Goal: Task Accomplishment & Management: Manage account settings

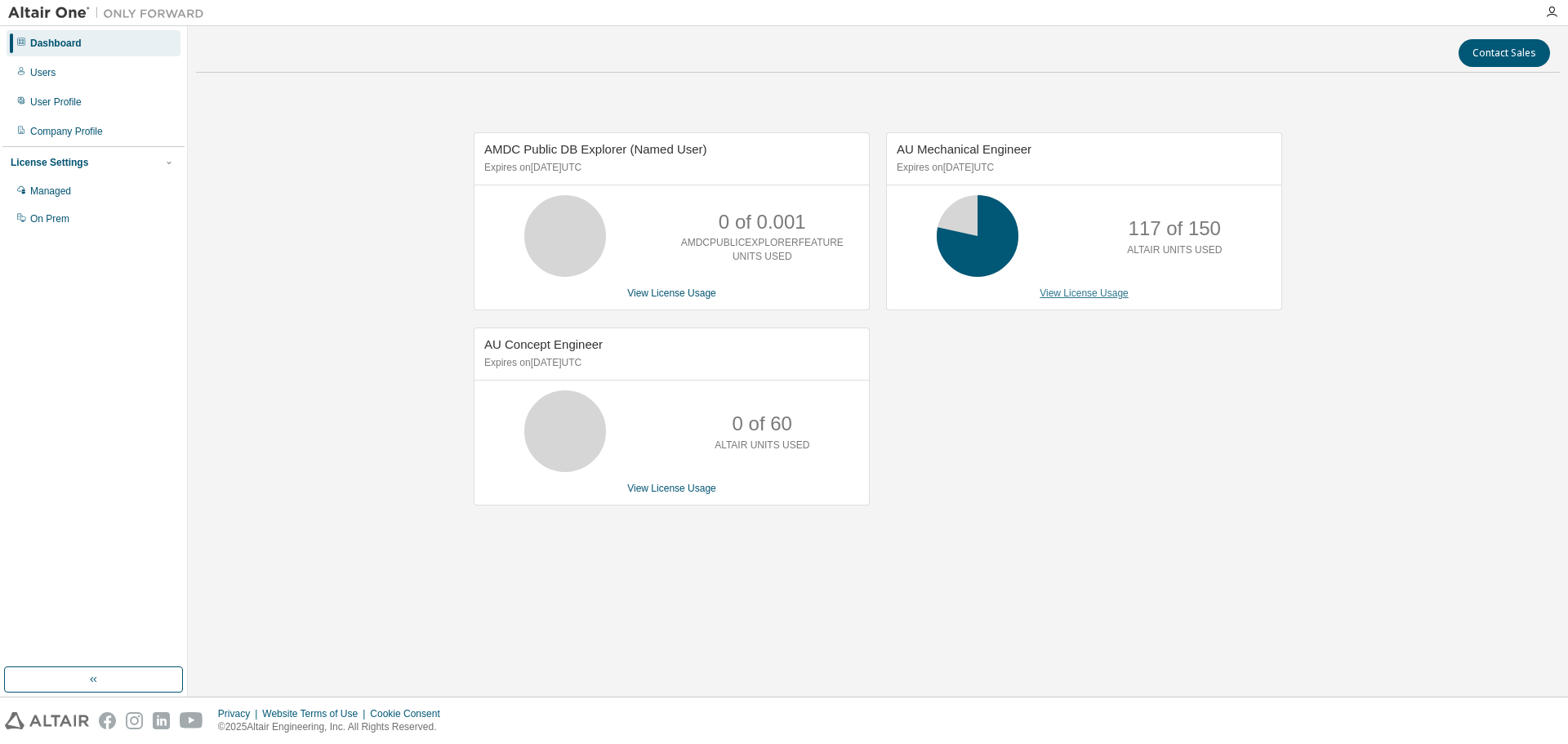
click at [1069, 289] on link "View License Usage" at bounding box center [1084, 294] width 89 height 11
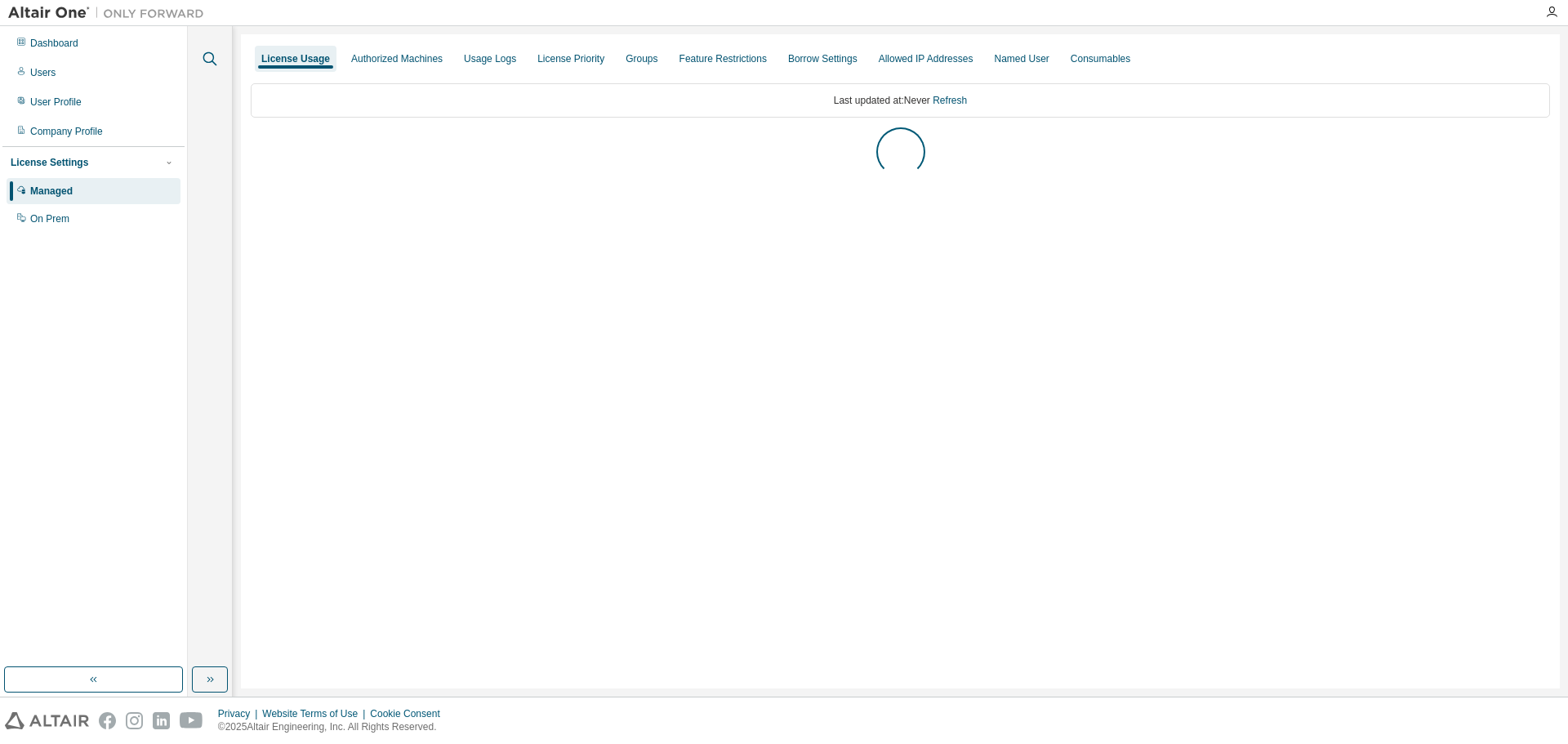
click at [212, 62] on icon "button" at bounding box center [210, 59] width 14 height 14
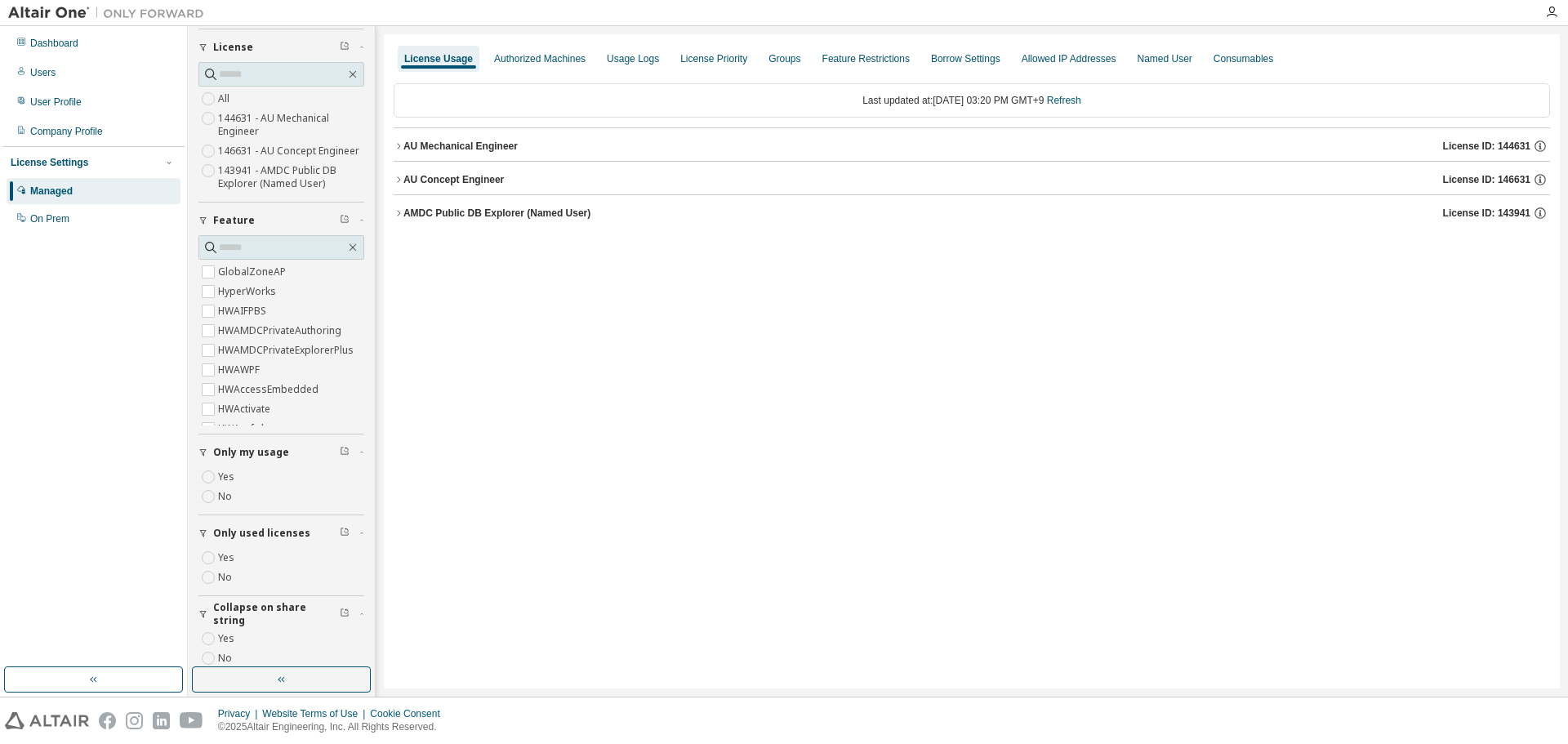
scroll to position [82, 0]
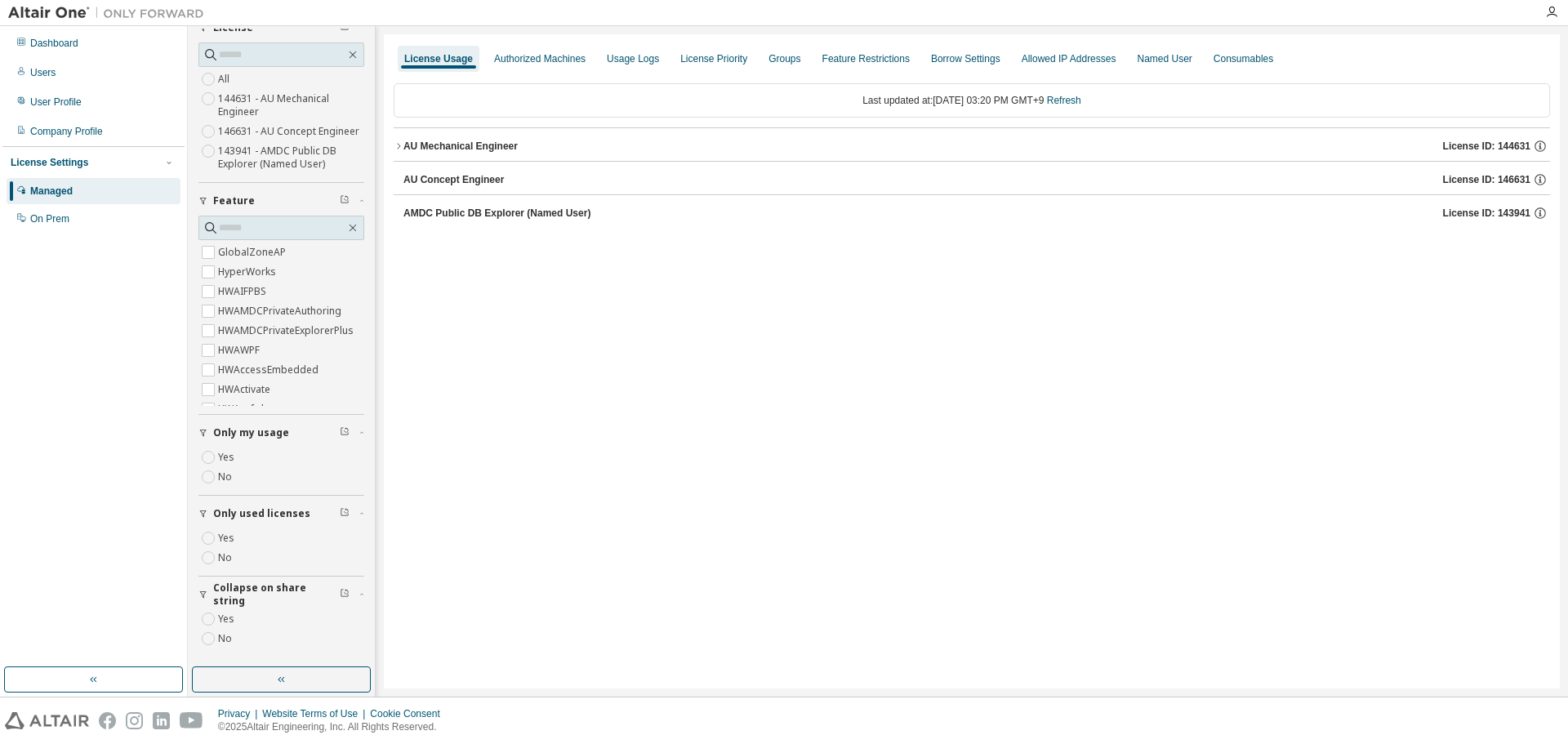
click at [395, 144] on icon "button" at bounding box center [399, 146] width 10 height 10
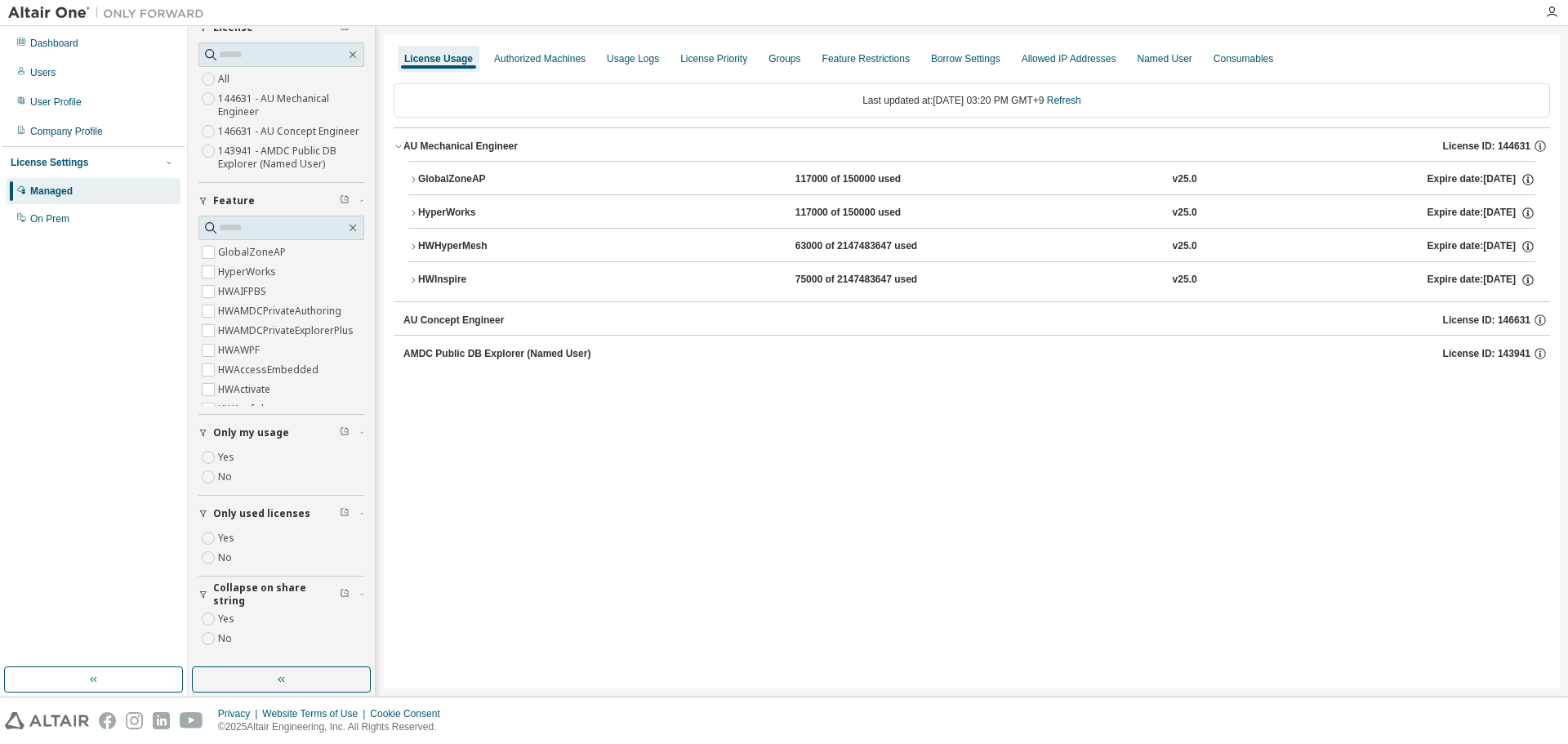
click at [413, 180] on icon "button" at bounding box center [413, 180] width 10 height 10
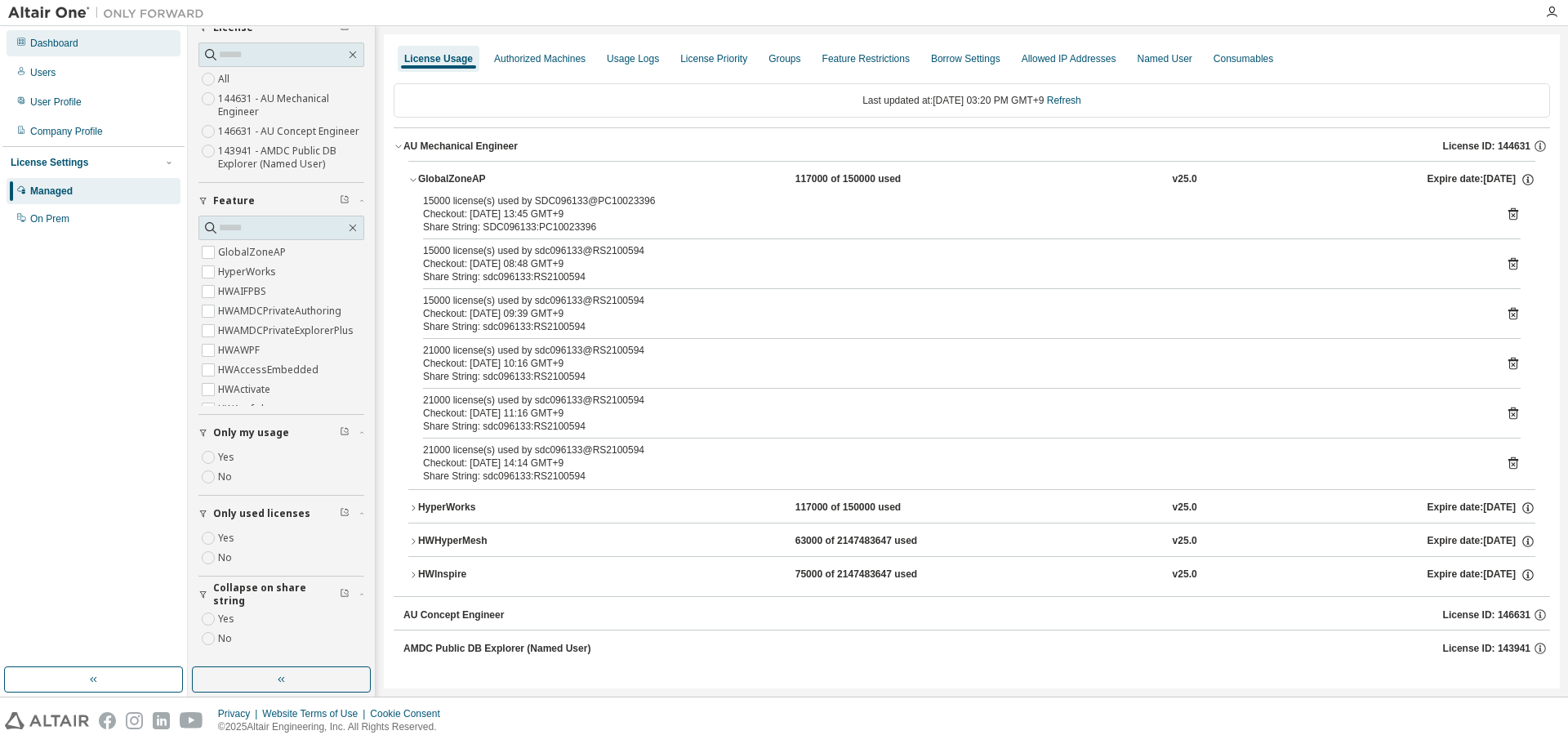
click at [127, 52] on div "Dashboard" at bounding box center [93, 43] width 174 height 26
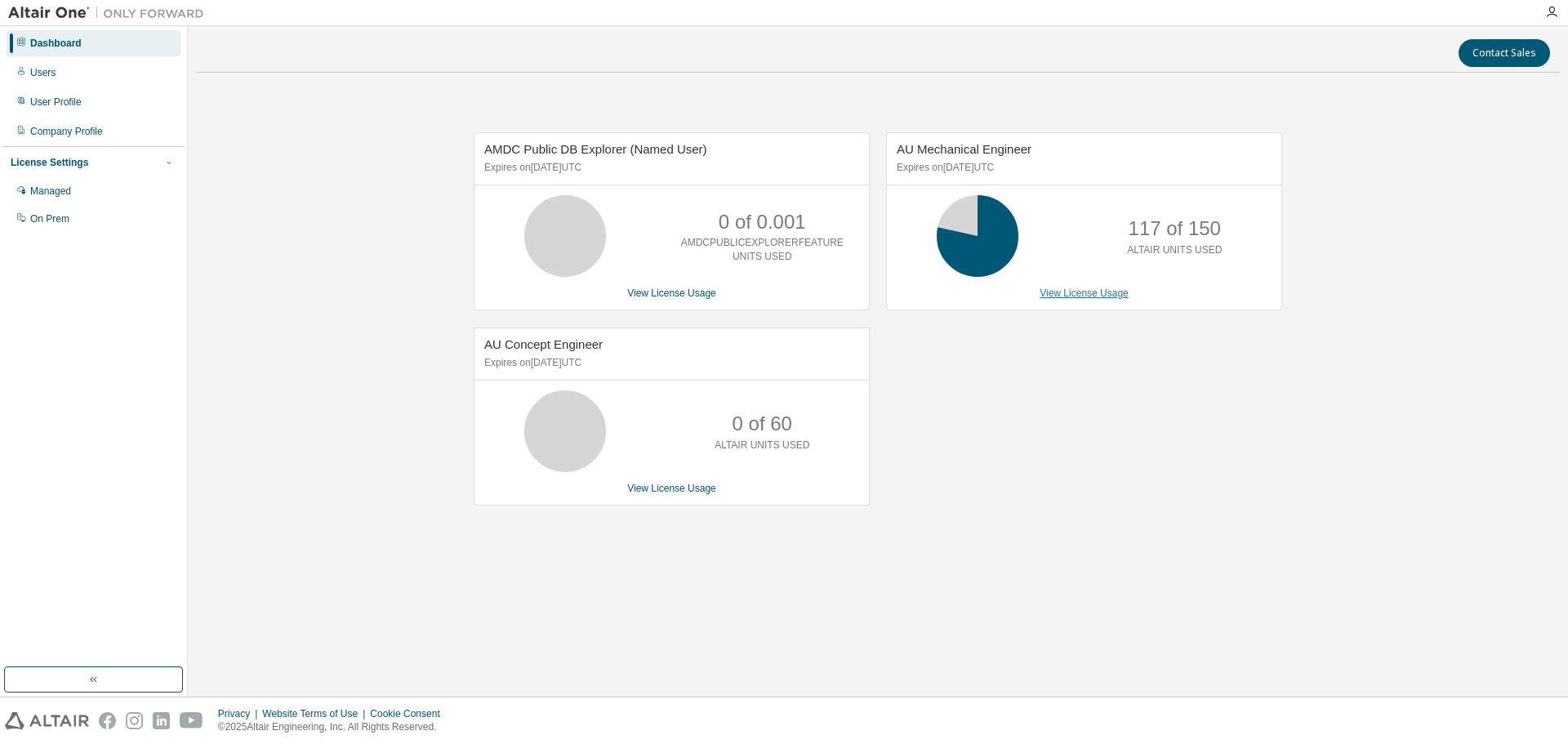
click at [1061, 291] on link "View License Usage" at bounding box center [1084, 294] width 89 height 11
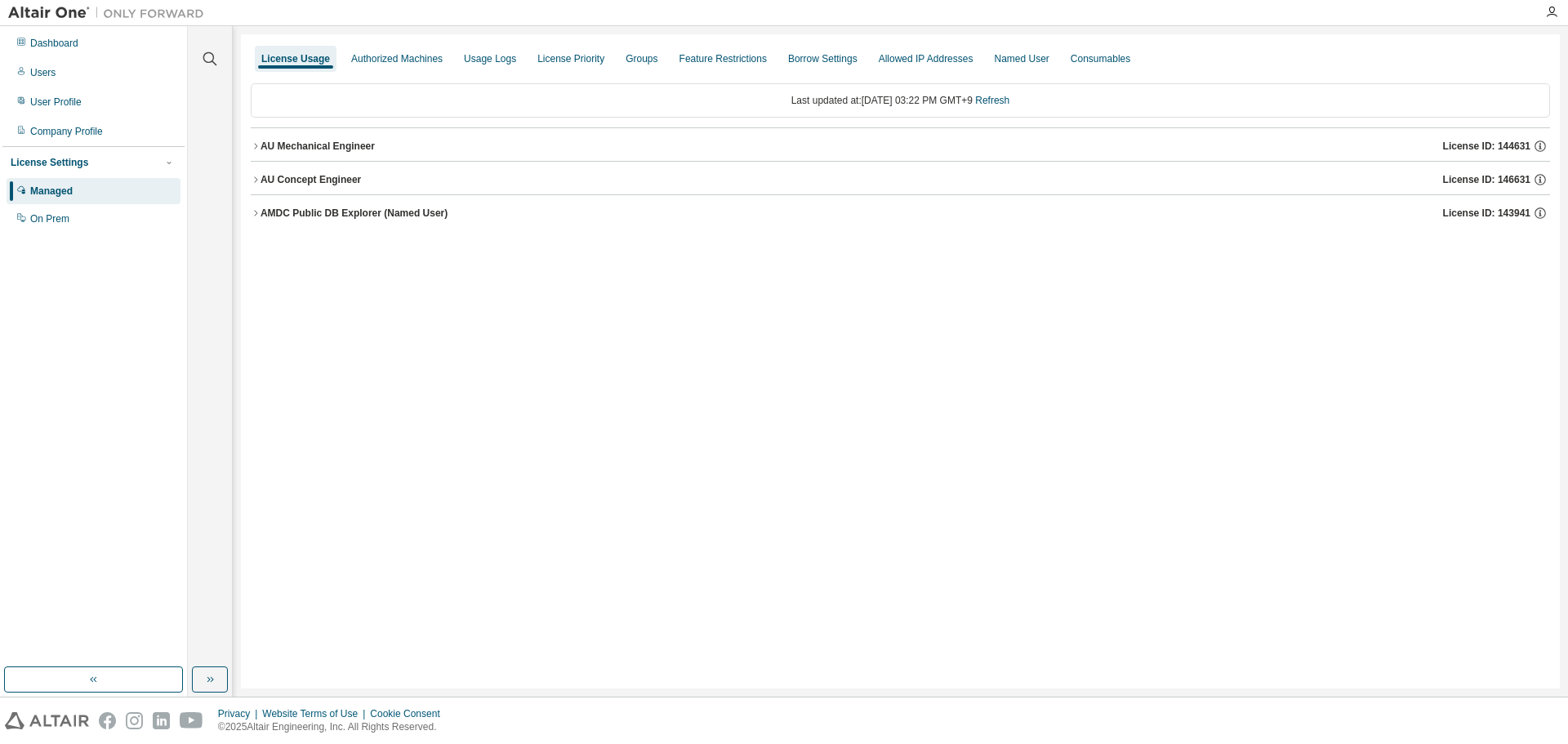
click at [253, 144] on icon "button" at bounding box center [256, 146] width 10 height 10
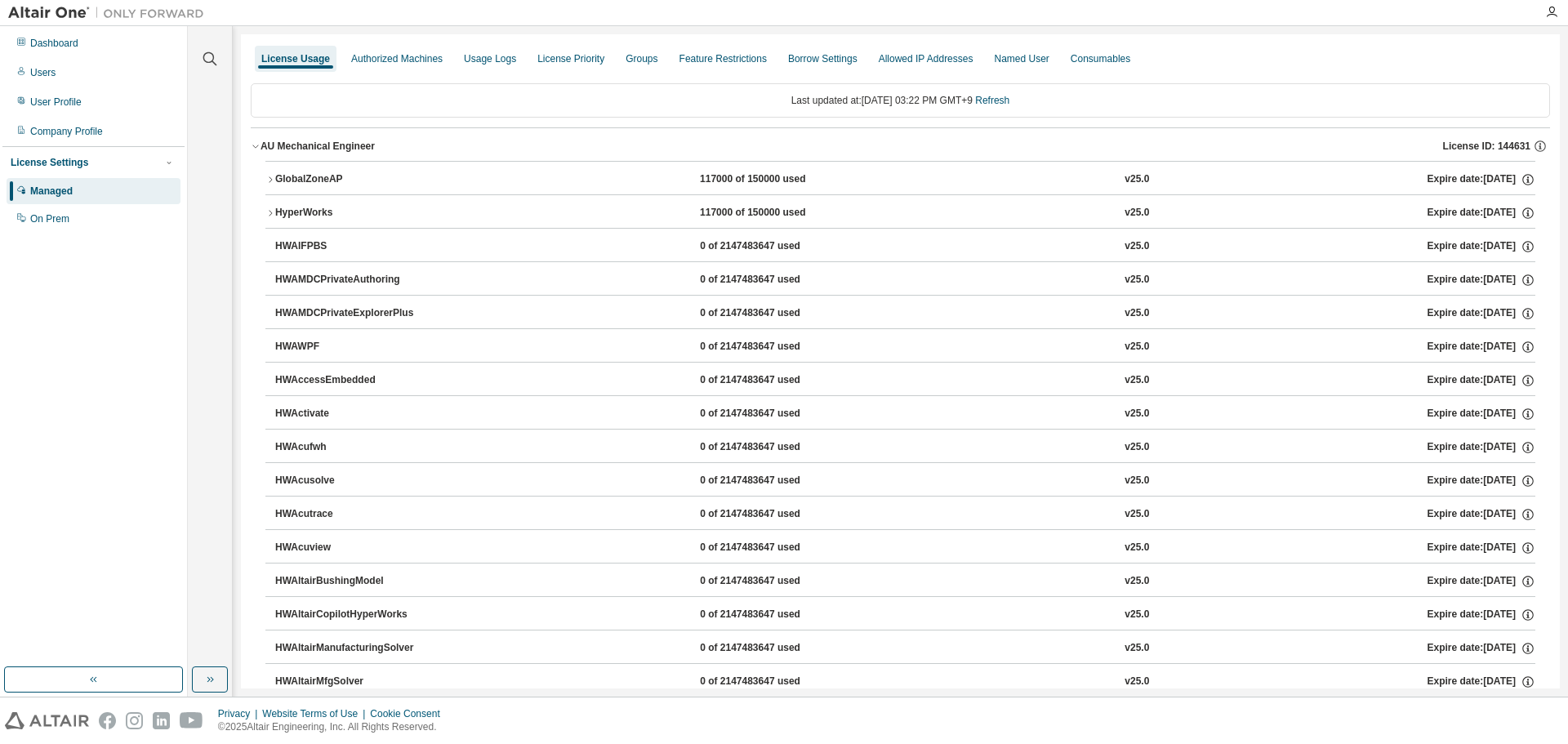
click at [274, 182] on icon "button" at bounding box center [271, 180] width 10 height 10
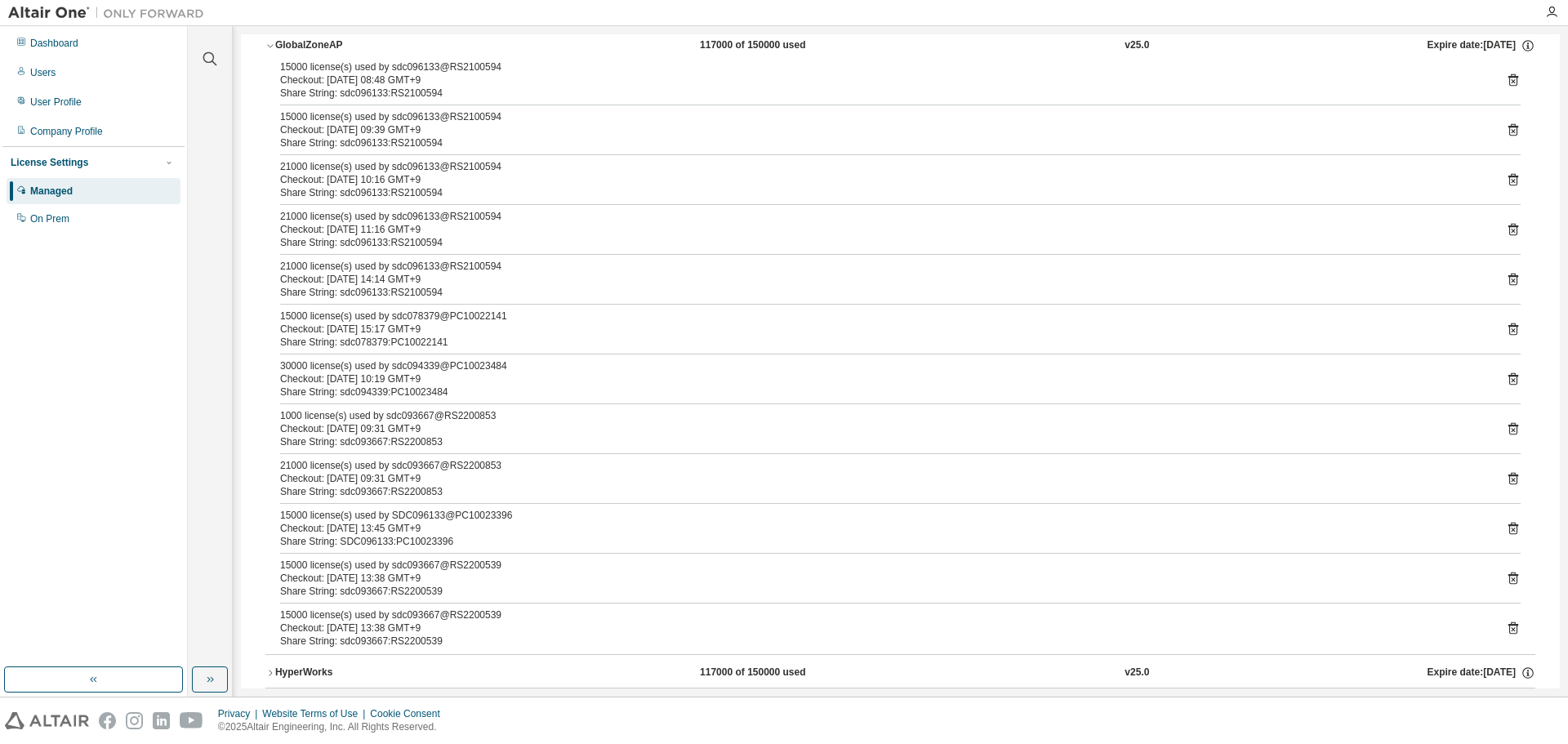
scroll to position [163, 0]
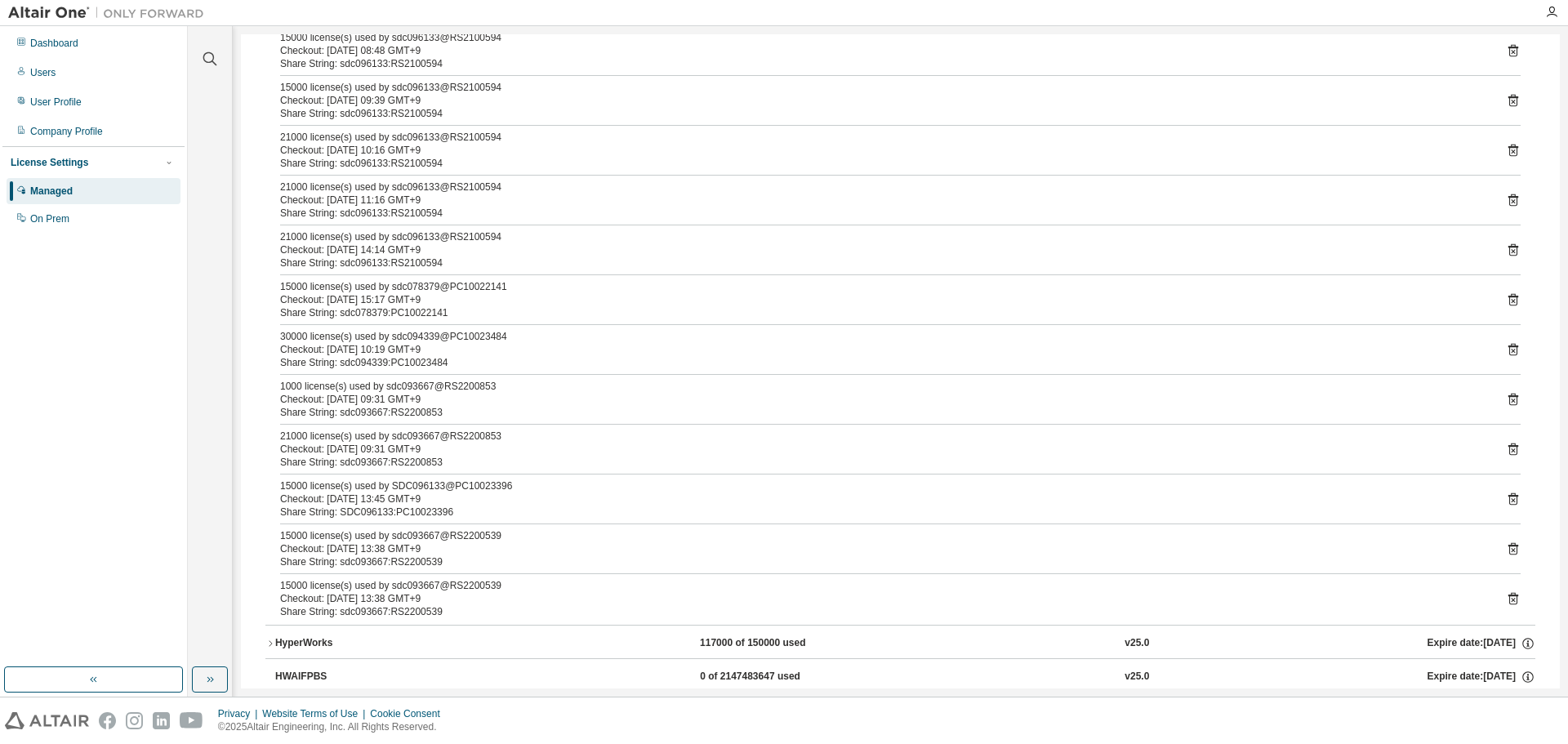
drag, startPoint x: 718, startPoint y: 582, endPoint x: 219, endPoint y: 349, distance: 550.7
click at [219, 349] on div "Clear all Collapse on share string Yes No Only used licenses Yes No Only my usa…" at bounding box center [210, 347] width 39 height 637
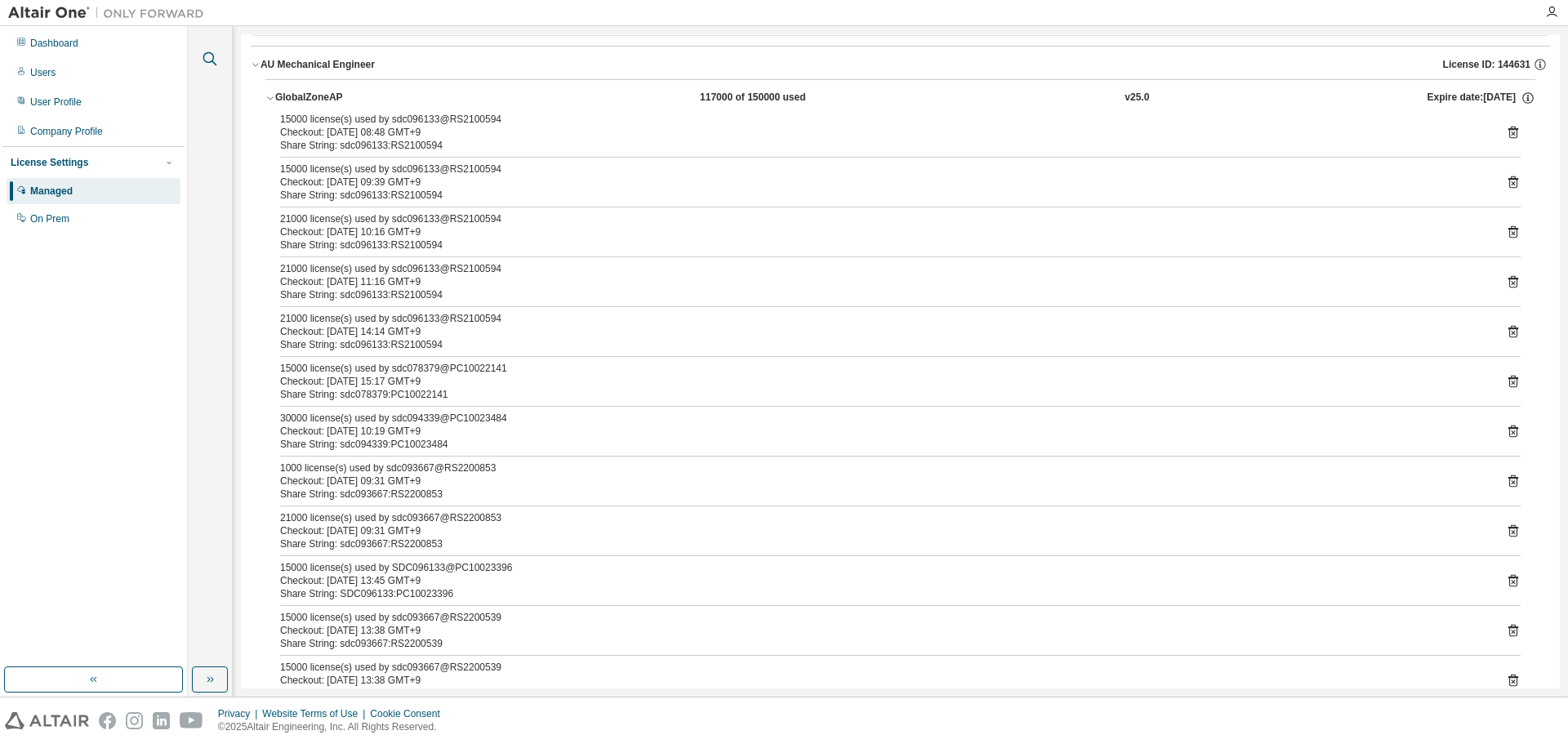
click at [203, 57] on icon "button" at bounding box center [210, 59] width 14 height 14
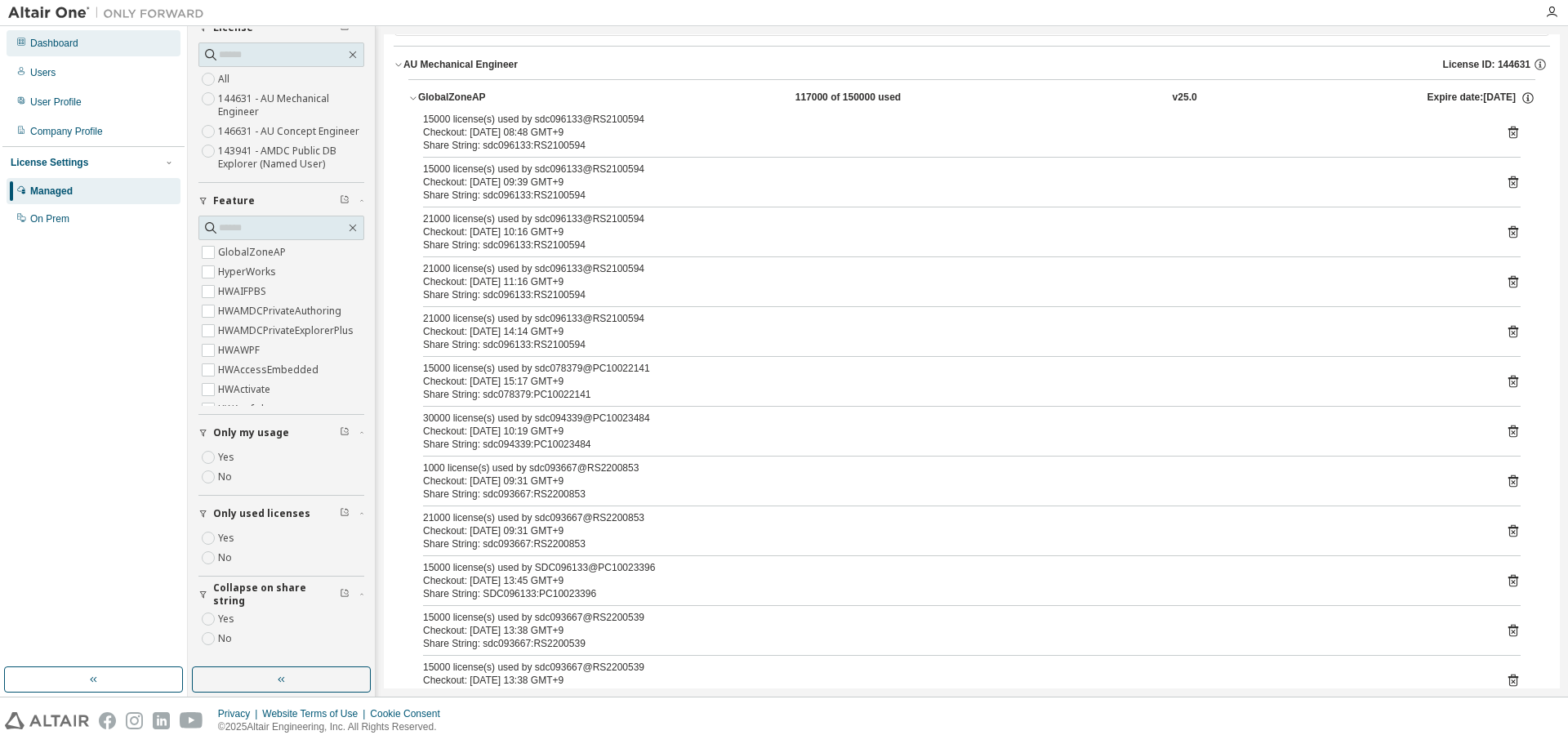
click at [82, 36] on div "Dashboard" at bounding box center [93, 43] width 174 height 26
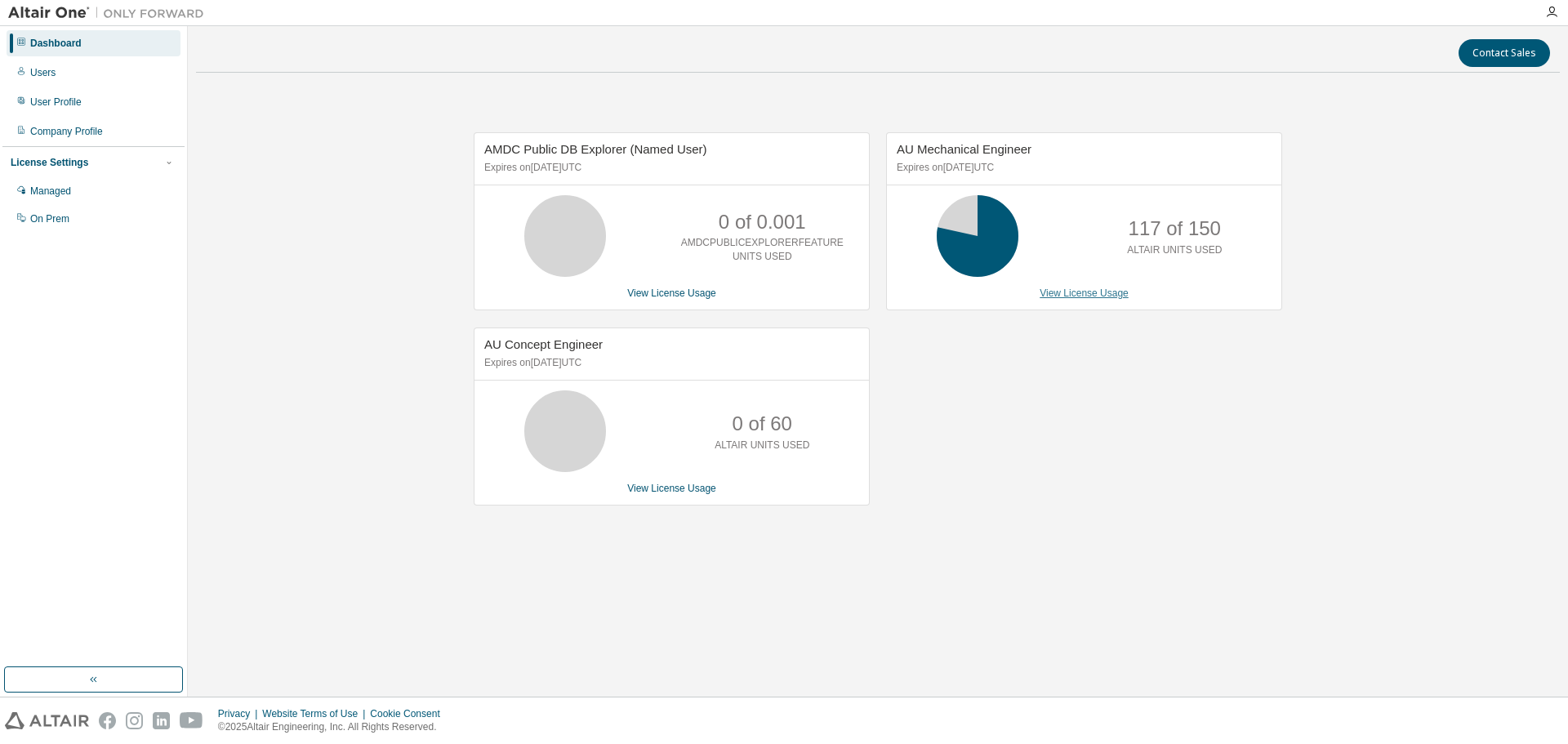
click at [1082, 293] on link "View License Usage" at bounding box center [1084, 294] width 89 height 11
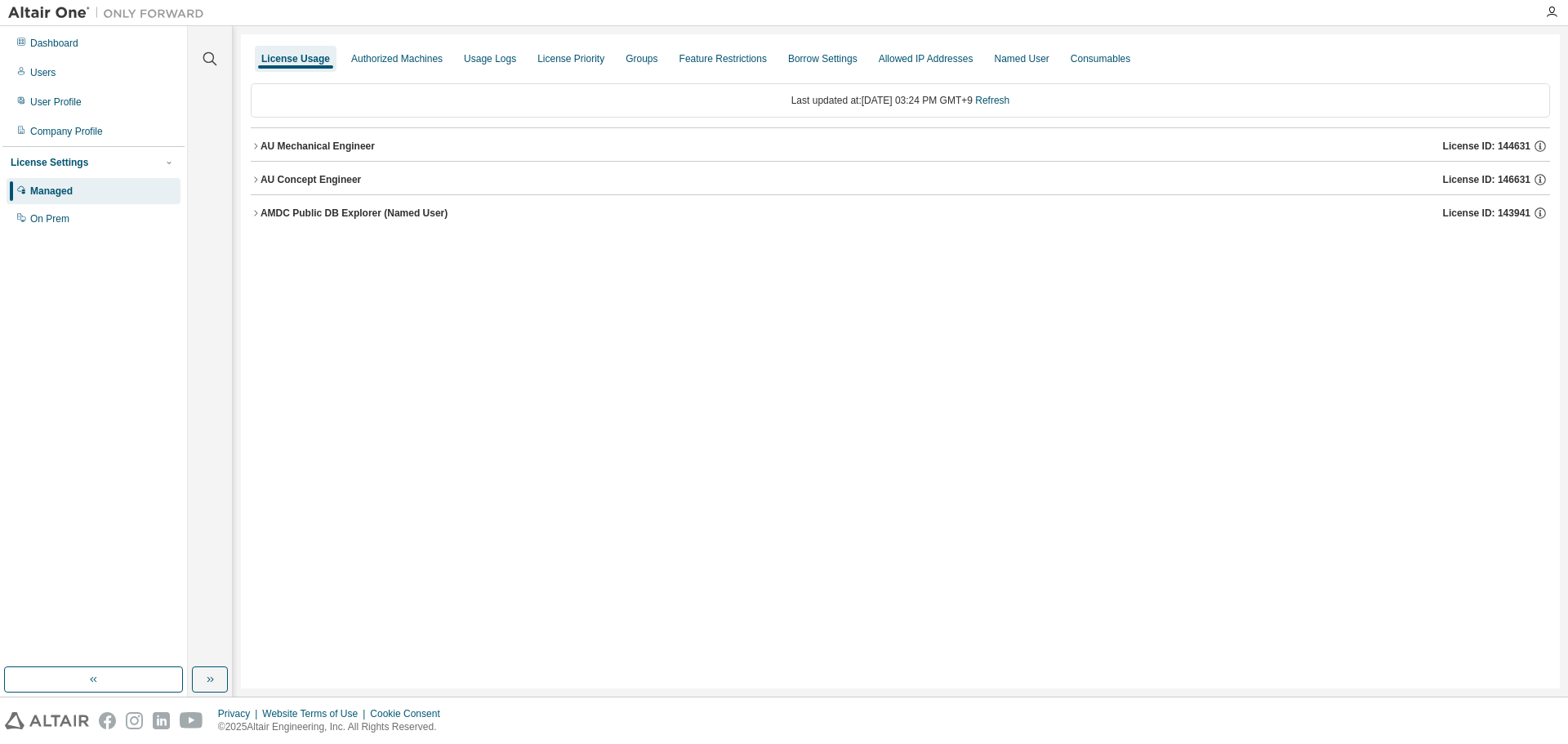
click at [255, 146] on icon "button" at bounding box center [256, 146] width 10 height 10
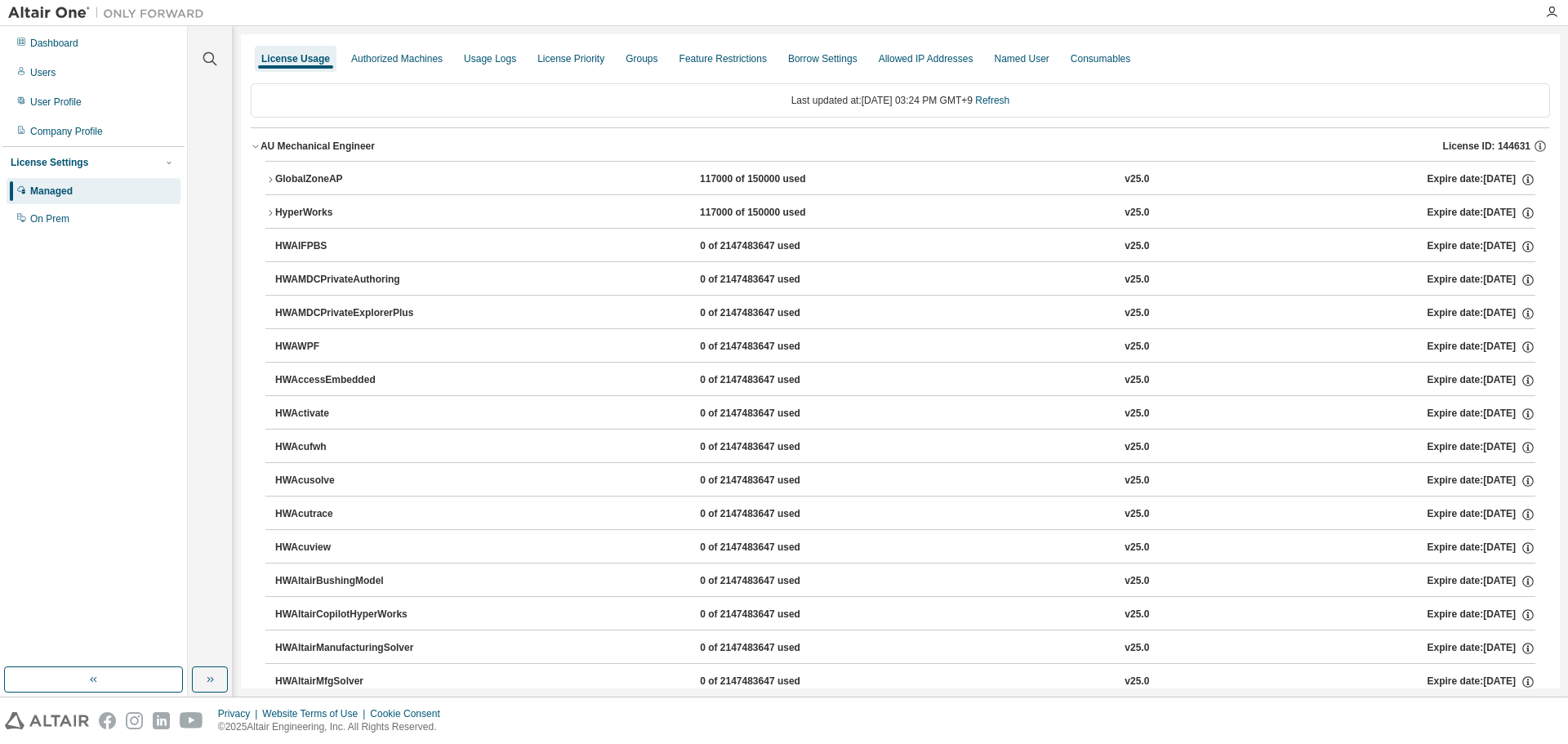
click at [272, 176] on icon "button" at bounding box center [271, 180] width 10 height 10
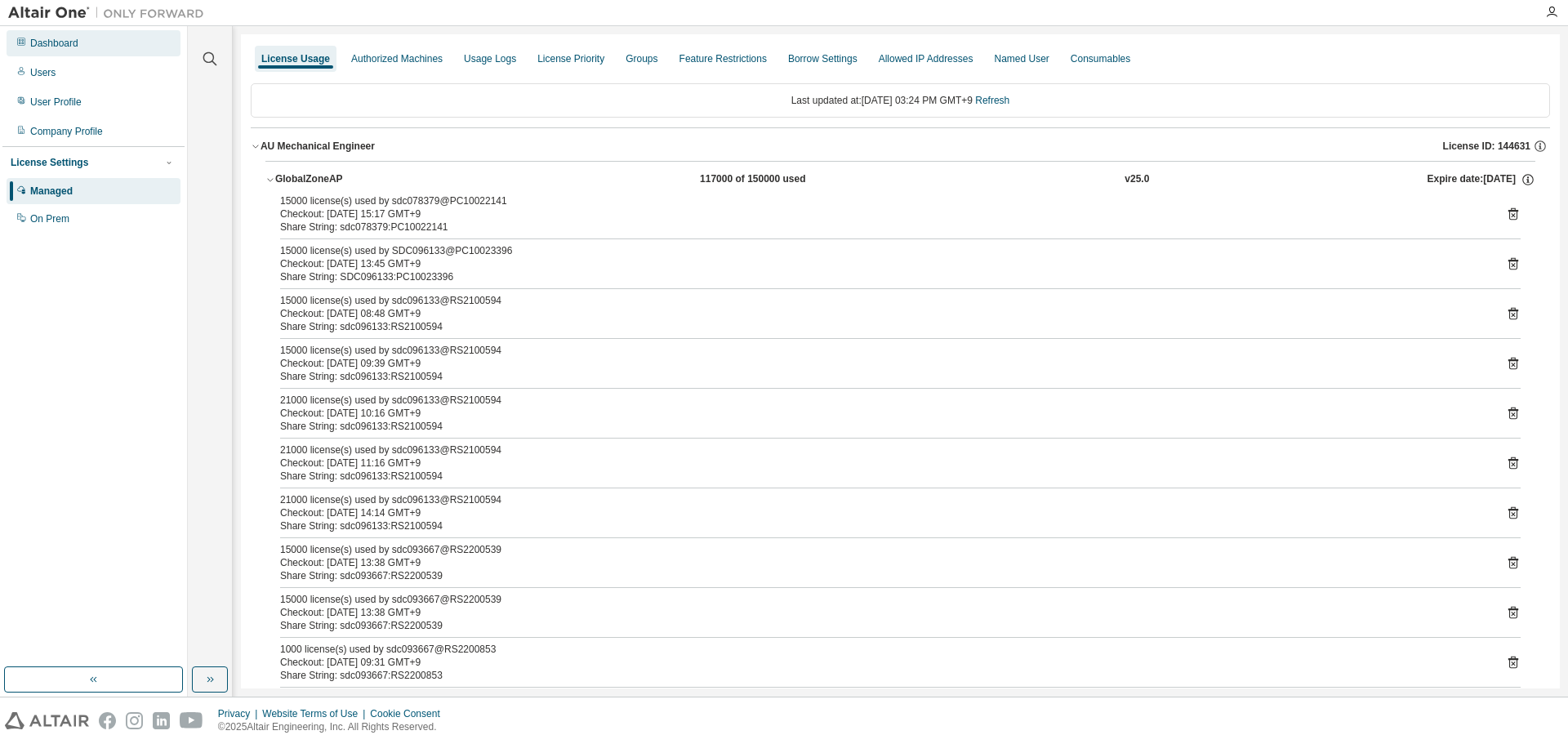
click at [64, 43] on div "Dashboard" at bounding box center [54, 43] width 48 height 13
